Goal: Information Seeking & Learning: Learn about a topic

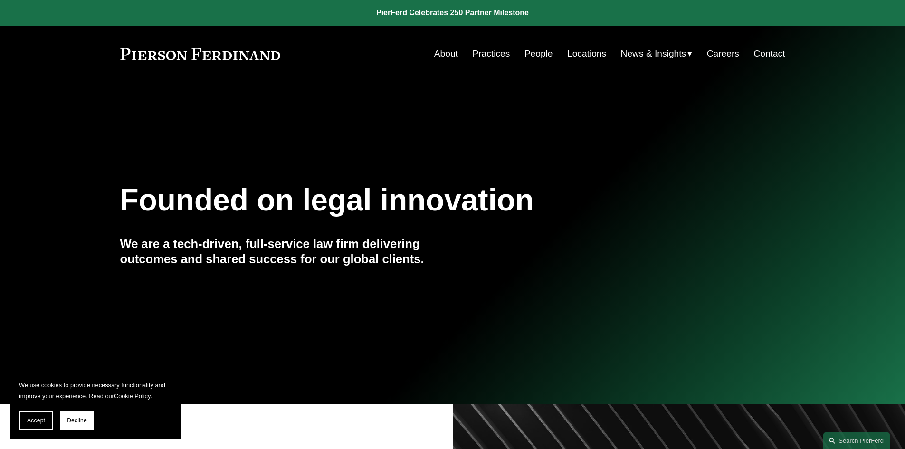
click at [533, 57] on link "People" at bounding box center [539, 54] width 29 height 18
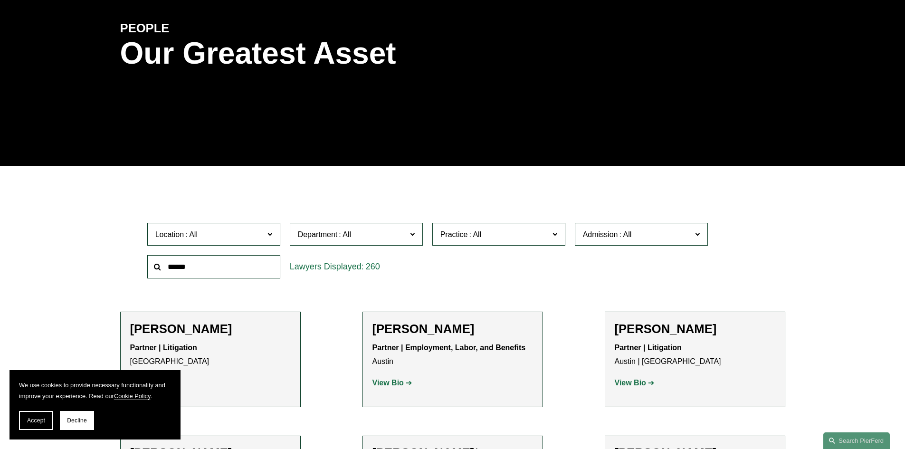
scroll to position [131, 0]
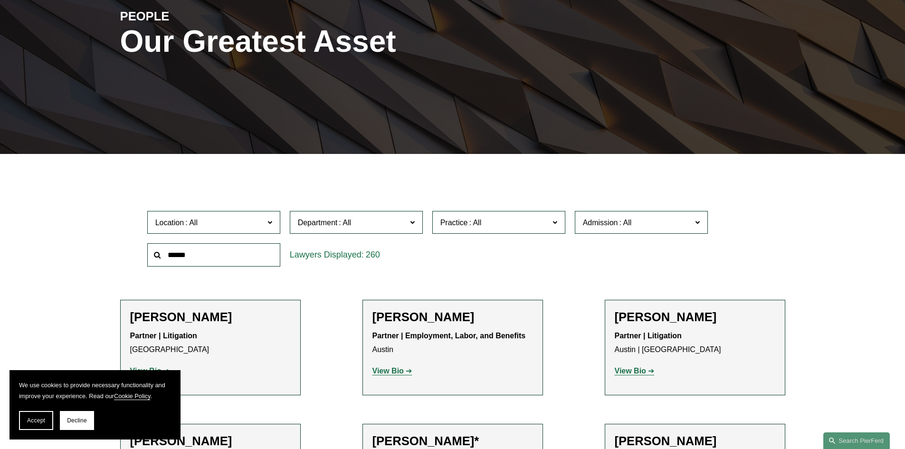
click at [269, 223] on span at bounding box center [269, 222] width 5 height 12
click at [0, 0] on link "[US_STATE], D.C." at bounding box center [0, 0] width 0 height 0
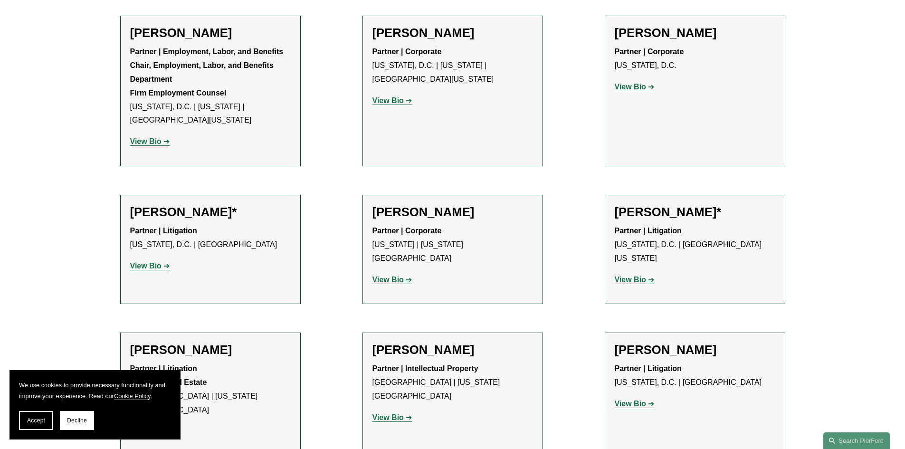
scroll to position [618, 0]
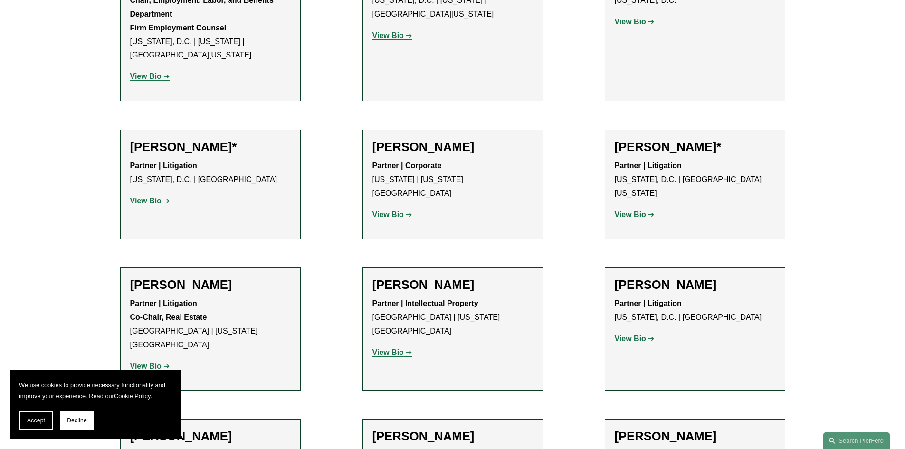
click at [633, 211] on strong "View Bio" at bounding box center [630, 215] width 31 height 8
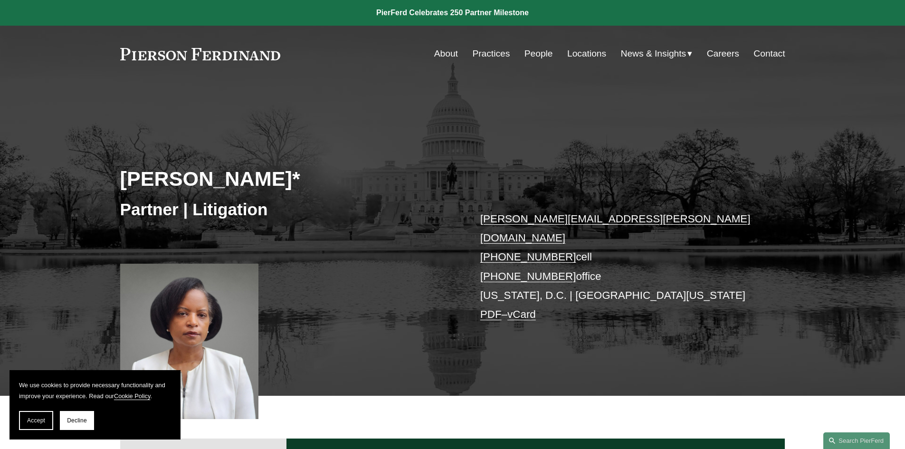
click at [538, 55] on link "People" at bounding box center [539, 54] width 29 height 18
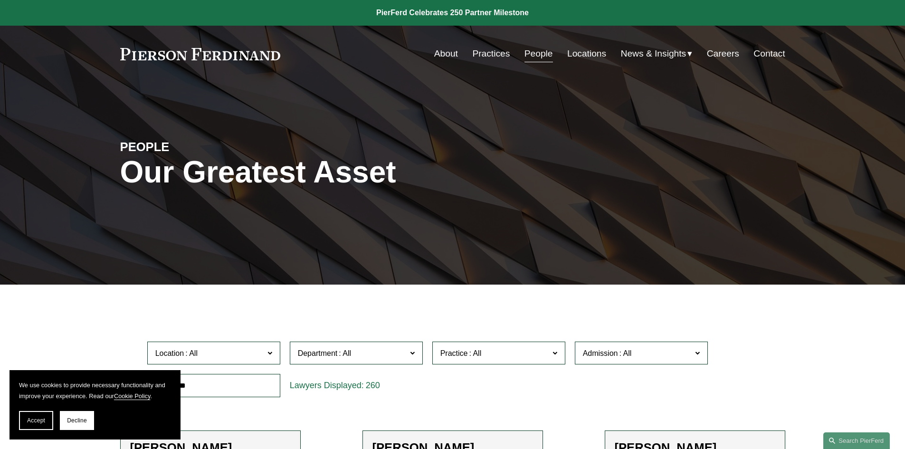
click at [269, 354] on span at bounding box center [269, 352] width 5 height 12
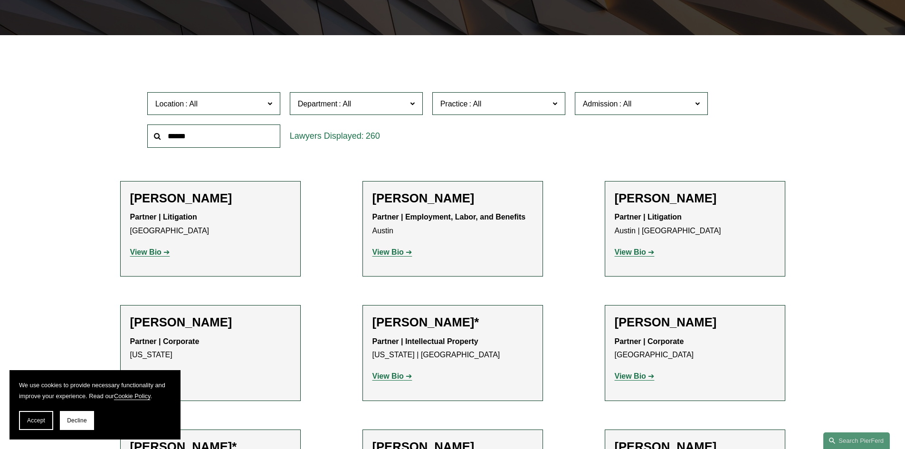
scroll to position [440, 0]
click at [0, 0] on link "[GEOGRAPHIC_DATA]" at bounding box center [0, 0] width 0 height 0
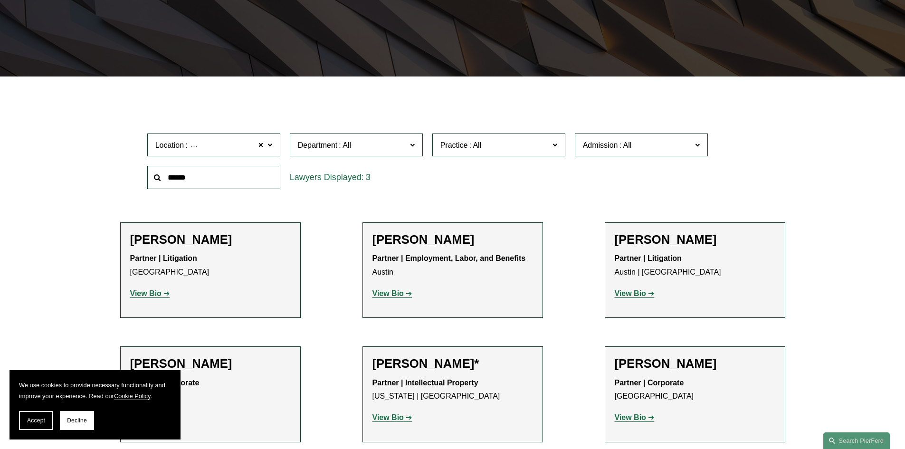
scroll to position [190, 0]
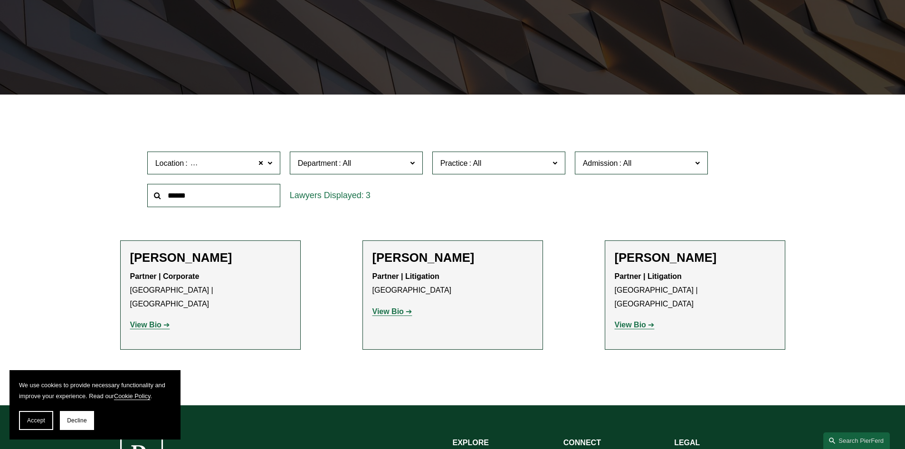
click at [148, 321] on strong "View Bio" at bounding box center [145, 325] width 31 height 8
click at [628, 321] on strong "View Bio" at bounding box center [630, 325] width 31 height 8
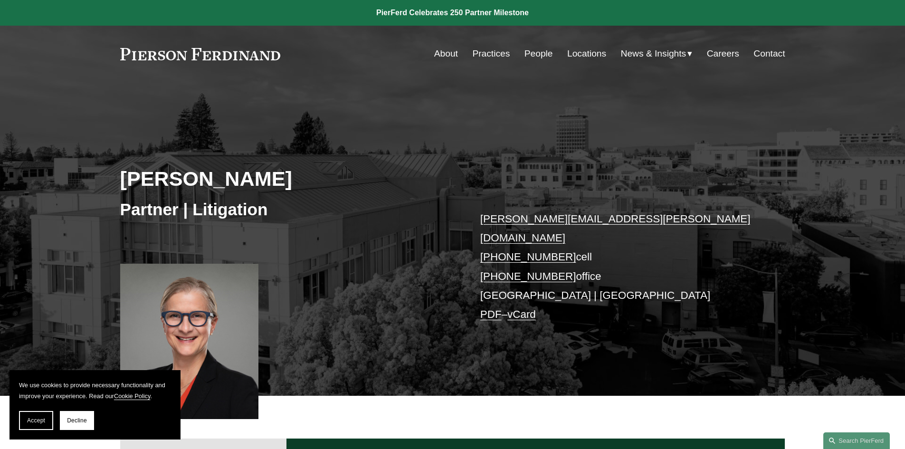
click at [528, 55] on link "People" at bounding box center [539, 54] width 29 height 18
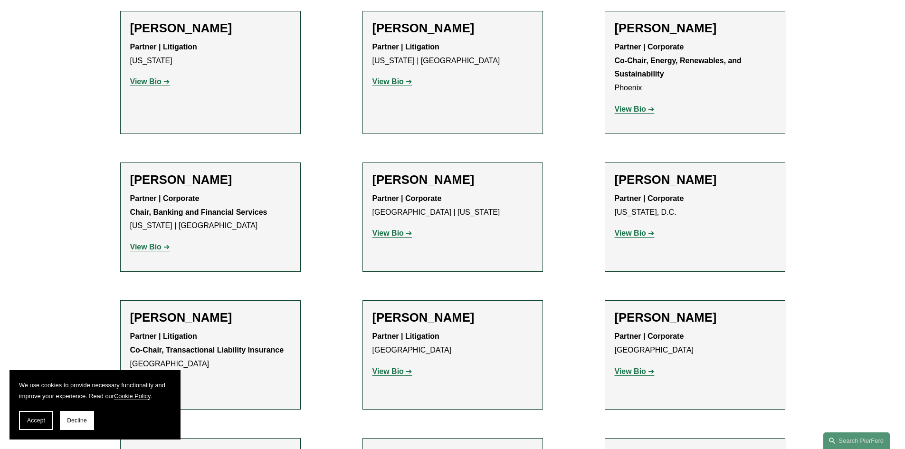
scroll to position [3149, 0]
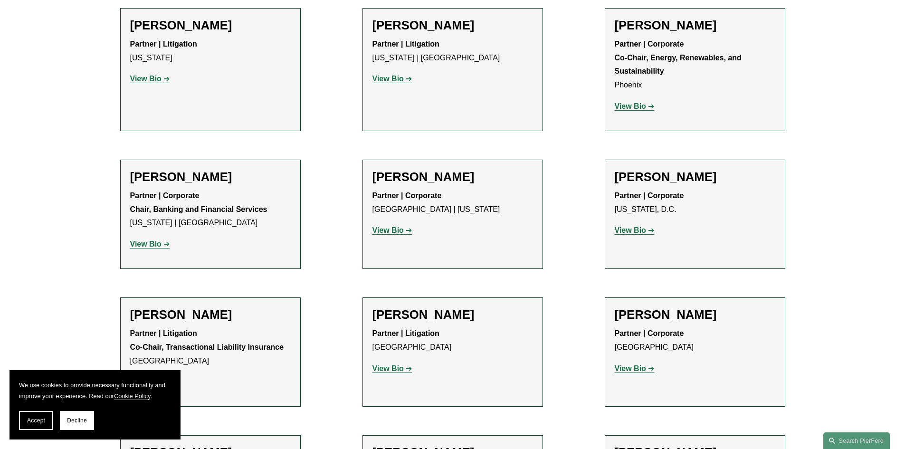
click at [636, 365] on strong "View Bio" at bounding box center [630, 369] width 31 height 8
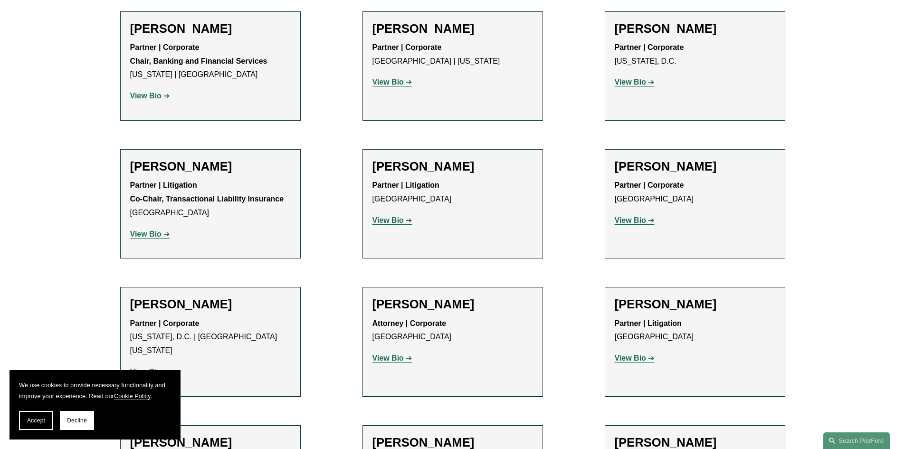
scroll to position [3303, 0]
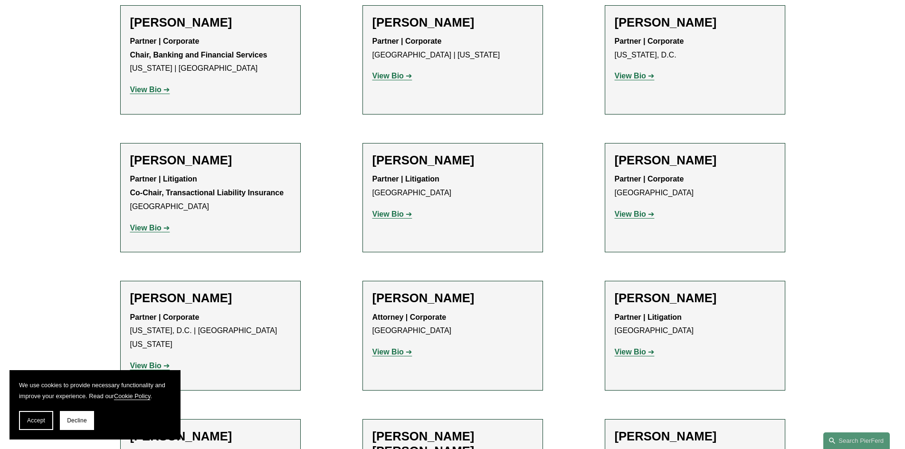
click at [394, 348] on strong "View Bio" at bounding box center [388, 352] width 31 height 8
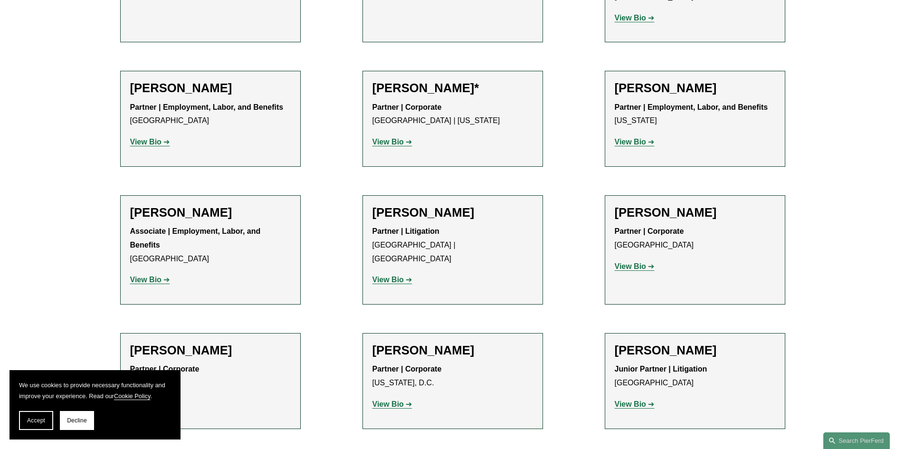
scroll to position [4004, 0]
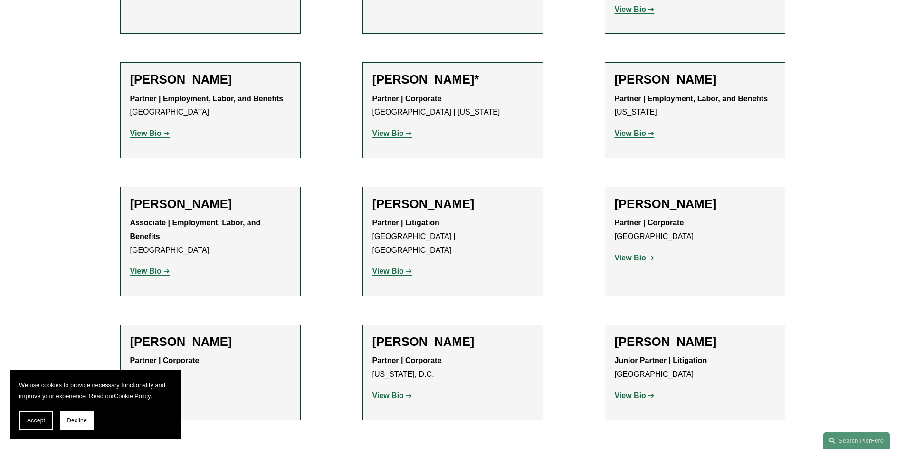
click at [141, 267] on strong "View Bio" at bounding box center [145, 271] width 31 height 8
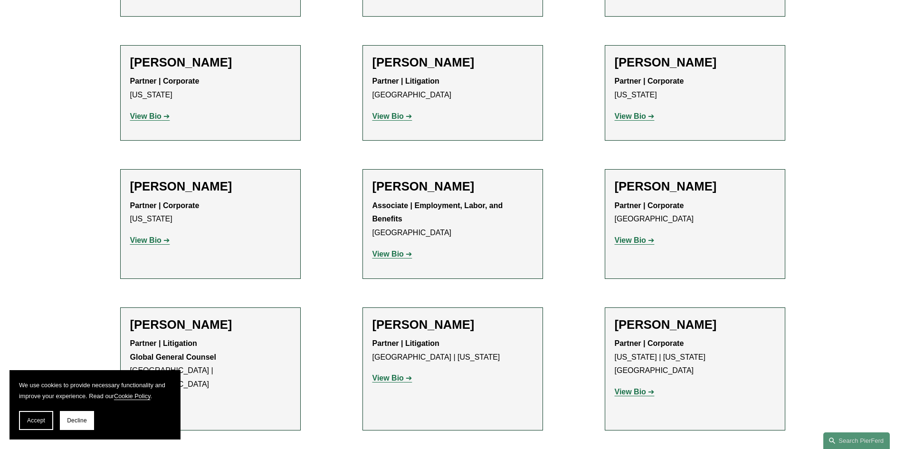
scroll to position [4657, 0]
click at [383, 249] on strong "View Bio" at bounding box center [388, 253] width 31 height 8
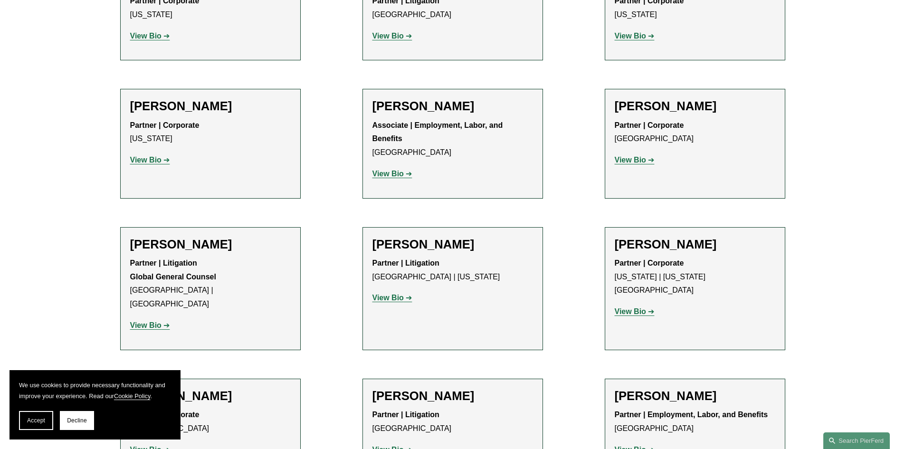
scroll to position [4741, 0]
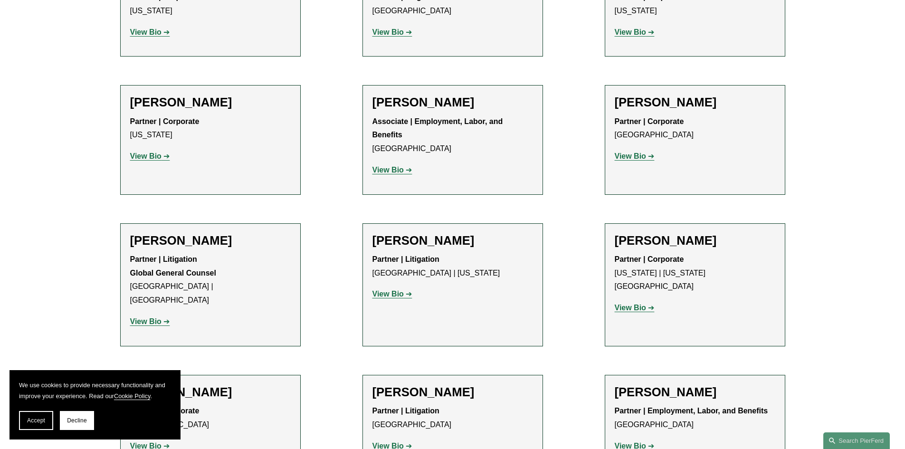
click at [144, 442] on strong "View Bio" at bounding box center [145, 446] width 31 height 8
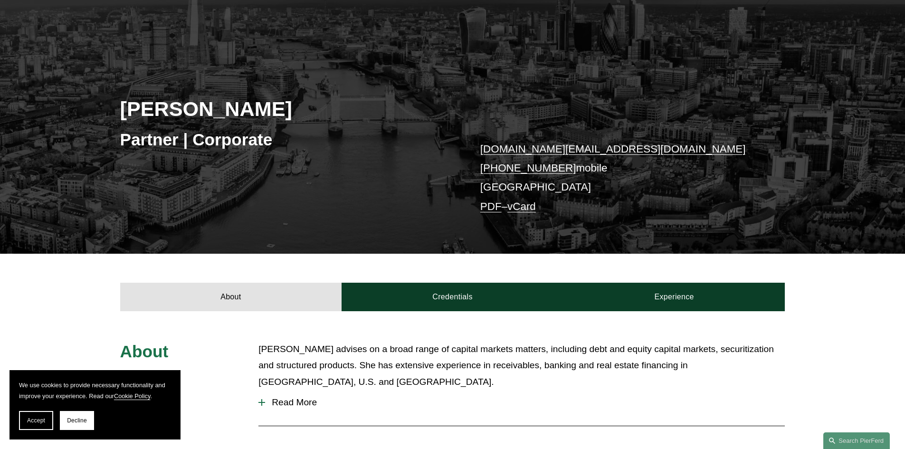
scroll to position [250, 0]
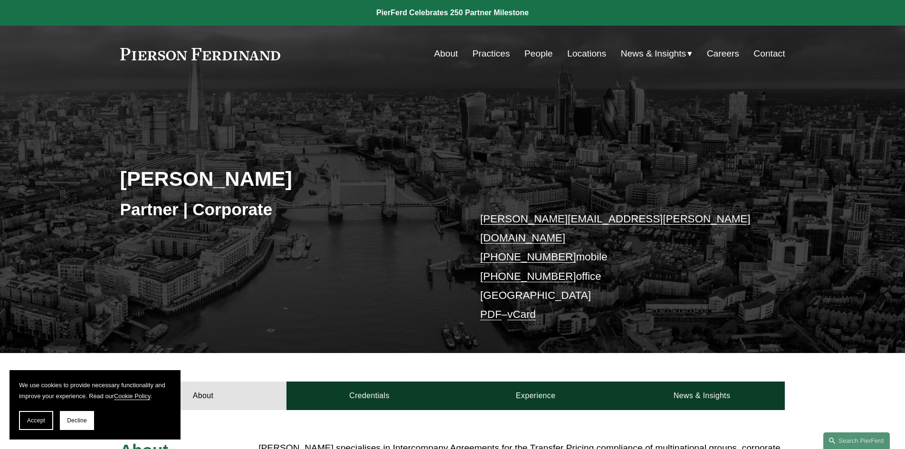
click at [536, 49] on link "People" at bounding box center [539, 54] width 29 height 18
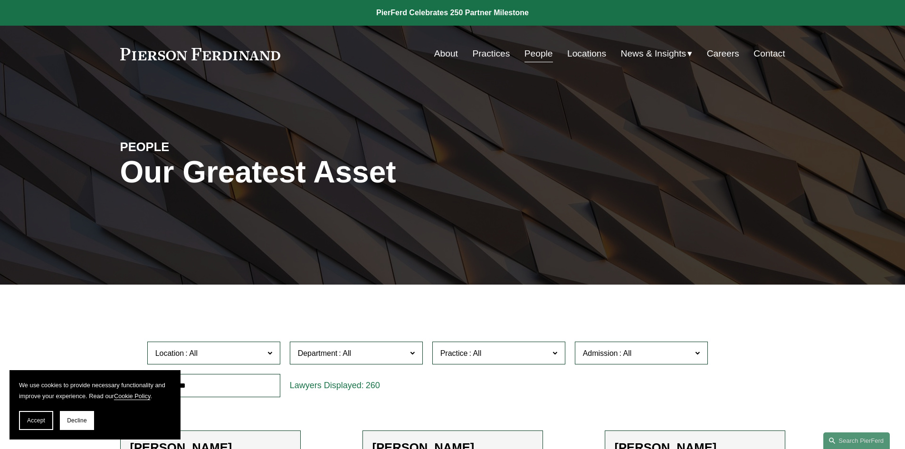
click at [532, 354] on span "Practice" at bounding box center [495, 353] width 109 height 13
